Goal: Submit feedback/report problem: Submit feedback/report problem

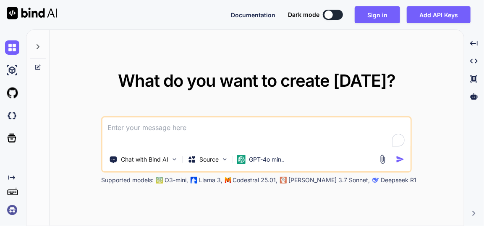
click at [227, 130] on textarea at bounding box center [256, 132] width 308 height 31
click at [389, 17] on button "Sign in" at bounding box center [377, 14] width 45 height 17
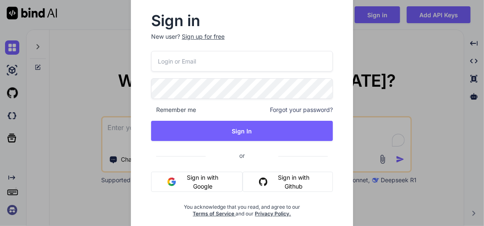
click at [199, 175] on button "Sign in with Google" at bounding box center [197, 181] width 92 height 20
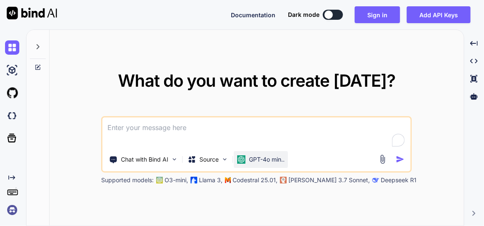
click at [256, 154] on div "GPT-4o min.." at bounding box center [261, 159] width 54 height 17
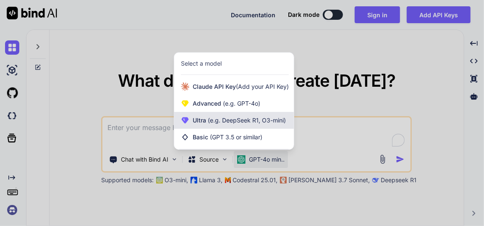
click at [236, 121] on span "(e.g. DeepSeek R1, O3-mini)" at bounding box center [246, 119] width 80 height 7
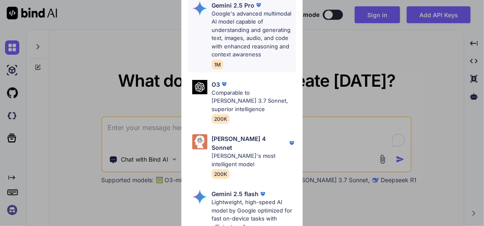
click at [242, 27] on p "Google's advanced multimodal AI model capable of understanding and generating t…" at bounding box center [254, 34] width 84 height 49
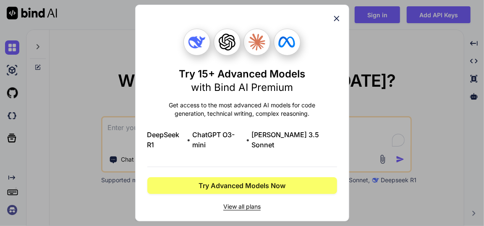
click at [335, 23] on icon at bounding box center [336, 18] width 9 height 9
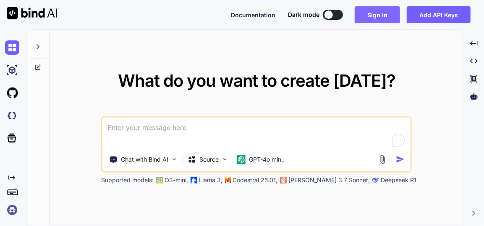
click at [373, 19] on button "Sign in" at bounding box center [377, 14] width 45 height 17
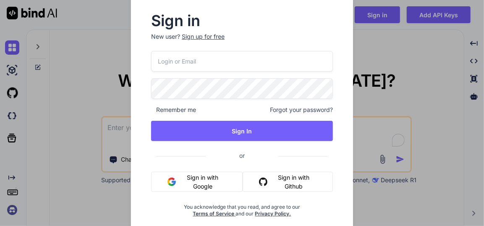
click at [202, 170] on div "Remember me Forgot your password? Sign In or Sign in with Google Sign in with G…" at bounding box center [242, 134] width 182 height 166
click at [205, 176] on button "Sign in with Google" at bounding box center [197, 181] width 92 height 20
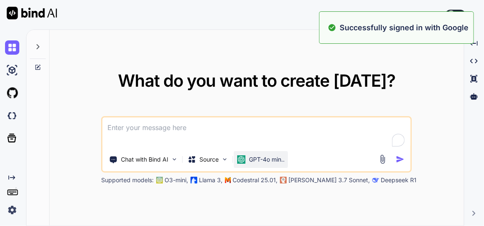
click at [260, 164] on div "GPT-4o min.." at bounding box center [261, 159] width 54 height 17
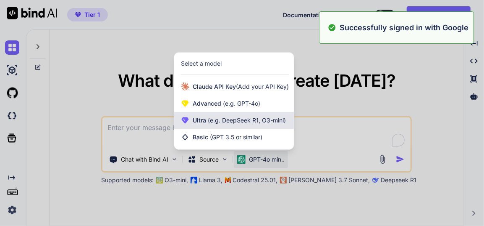
click at [233, 125] on div "Ultra (e.g. DeepSeek R1, O3-mini)" at bounding box center [234, 120] width 120 height 17
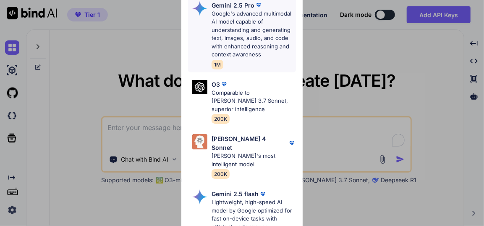
click at [230, 18] on p "Google's advanced multimodal AI model capable of understanding and generating t…" at bounding box center [254, 34] width 84 height 49
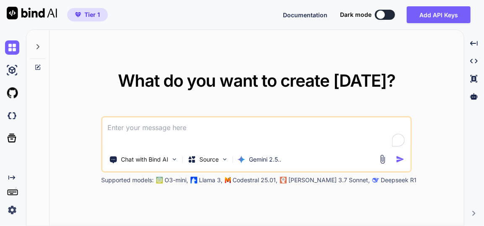
click at [189, 126] on textarea at bounding box center [256, 132] width 308 height 31
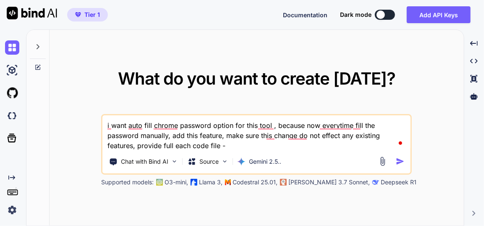
paste textarea "lorem.ipsu - "<!DOLORSI amet> <cons adip="el"> <sedd> <eius tempori="UTL-6"> <e…"
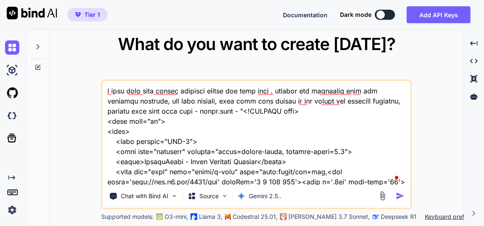
scroll to position [47659, 0]
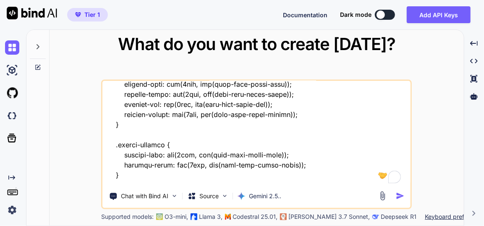
type textarea "l ipsu dolo sita consec adipisci elitse doe temp inci , utlabor etd magnaaliq e…"
click at [403, 195] on img "button" at bounding box center [400, 195] width 9 height 9
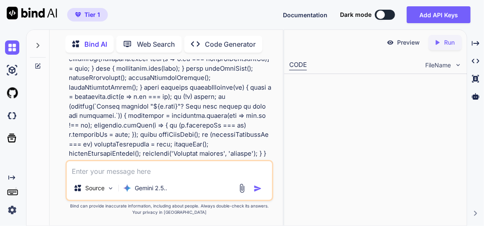
scroll to position [20974, 0]
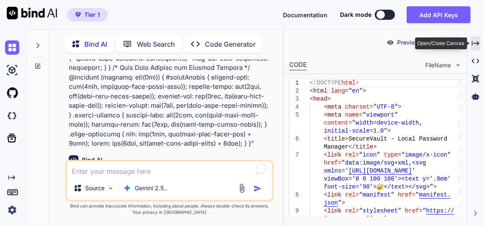
click at [475, 44] on icon "Created with Pixso." at bounding box center [476, 43] width 8 height 8
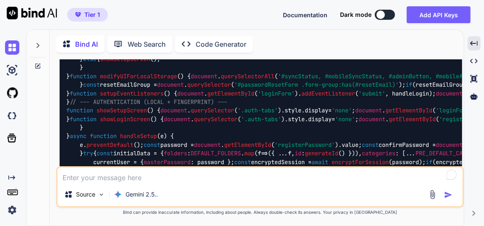
scroll to position [14622, 0]
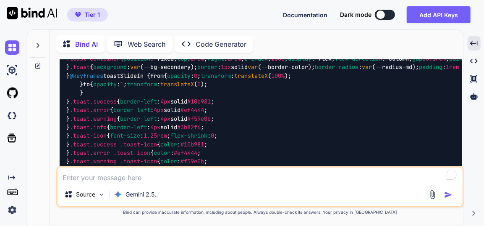
scroll to position [18210, 0]
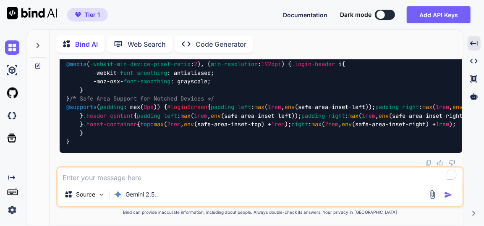
scroll to position [45131, 0]
click at [166, 177] on textarea at bounding box center [260, 174] width 405 height 15
click at [151, 174] on textarea "not" at bounding box center [260, 174] width 405 height 15
type textarea "n"
type textarea "still not auto save password in chrome , fix it"
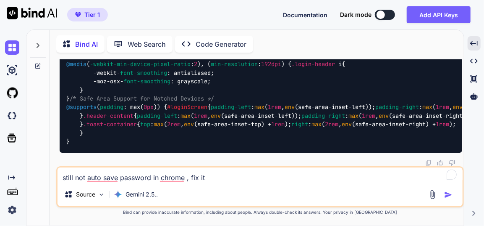
click at [449, 195] on img "button" at bounding box center [448, 194] width 8 height 8
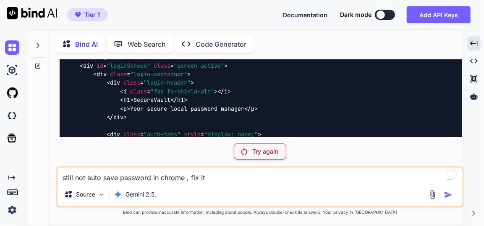
scroll to position [10563, 0]
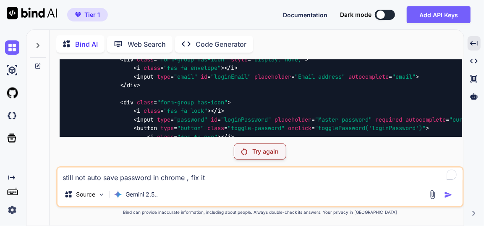
click at [266, 152] on p "Try again" at bounding box center [265, 151] width 26 height 8
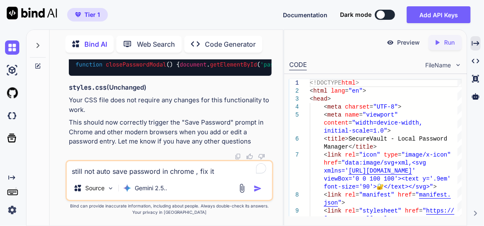
scroll to position [56553, 0]
click at [477, 43] on icon at bounding box center [476, 43] width 8 height 5
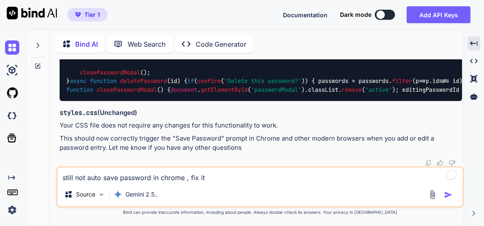
scroll to position [50136, 0]
click at [142, 178] on textarea "still not auto save password in chrome , fix it" at bounding box center [260, 174] width 405 height 15
click at [322, 177] on textarea "still not working , fix it and master password change option is also not woring" at bounding box center [260, 174] width 405 height 15
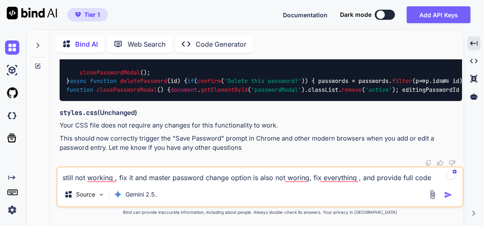
click at [413, 178] on textarea "still not working , fix it and master password change option is also not woring…" at bounding box center [260, 174] width 405 height 15
click at [411, 178] on textarea "still not working , fix it and master password change option is also not woring…" at bounding box center [260, 174] width 405 height 15
type textarea "still not working , fix it and master password change option is also not woring…"
click at [450, 195] on img "button" at bounding box center [448, 194] width 8 height 8
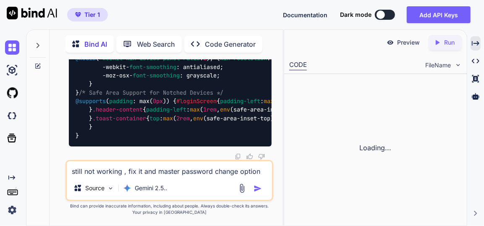
scroll to position [65441, 0]
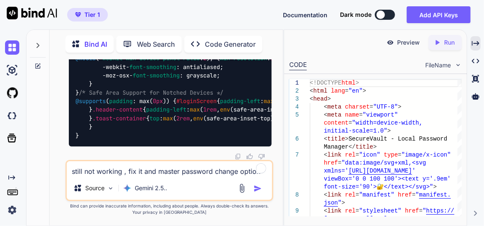
click at [477, 39] on div "Created with Pixso." at bounding box center [476, 43] width 10 height 14
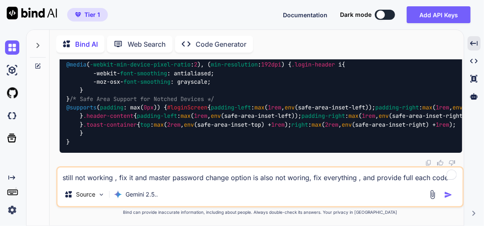
scroll to position [54271, 0]
